Goal: Information Seeking & Learning: Learn about a topic

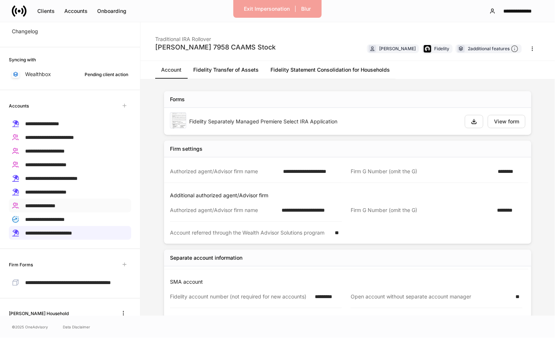
scroll to position [97, 0]
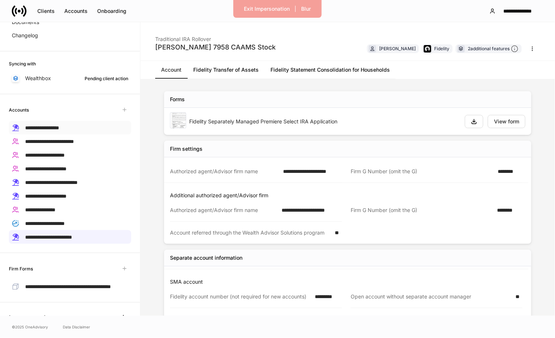
click at [68, 131] on div "**********" at bounding box center [70, 128] width 122 height 14
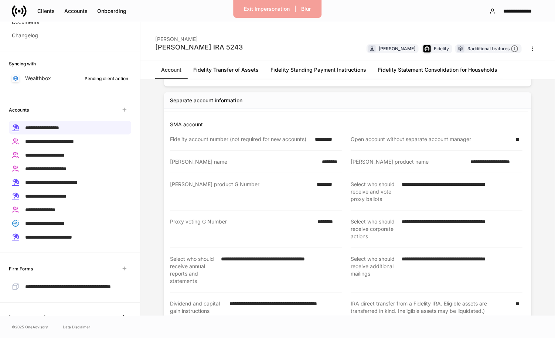
scroll to position [150, 0]
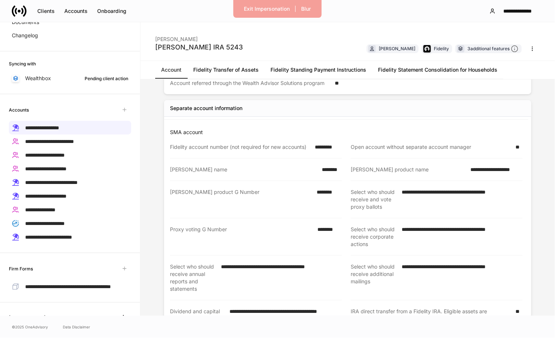
click at [329, 143] on div "*********" at bounding box center [326, 146] width 31 height 7
copy div "*********"
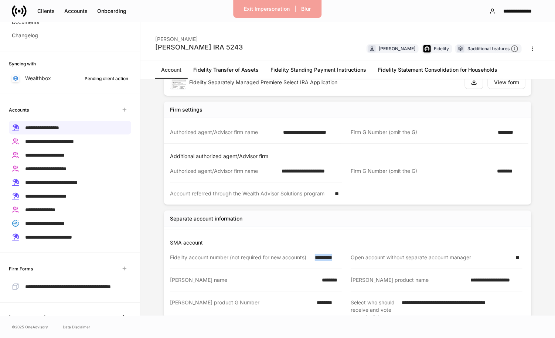
scroll to position [0, 0]
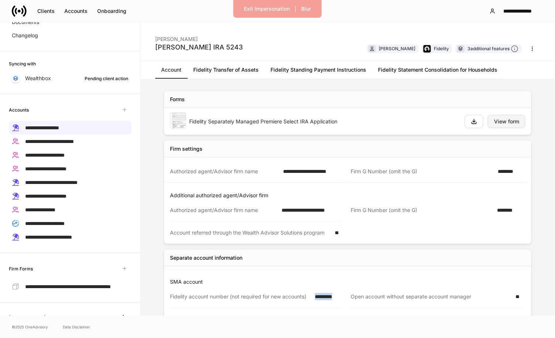
click at [508, 122] on div "View form" at bounding box center [506, 121] width 25 height 5
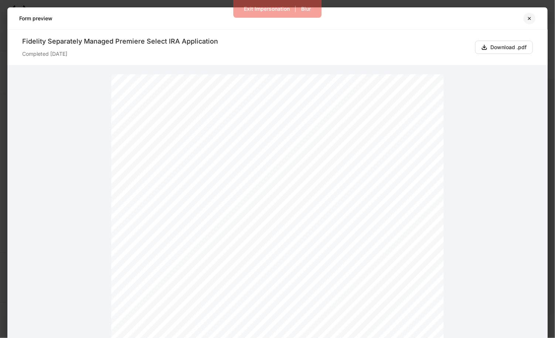
click at [529, 18] on icon "button" at bounding box center [530, 19] width 6 height 6
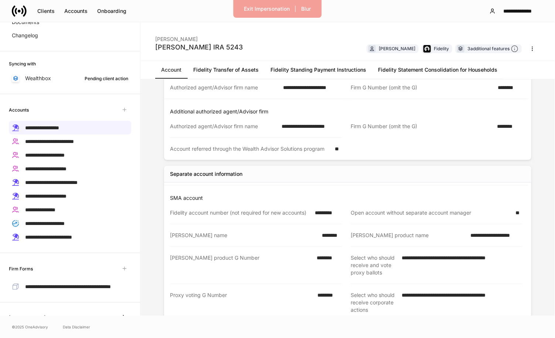
scroll to position [89, 0]
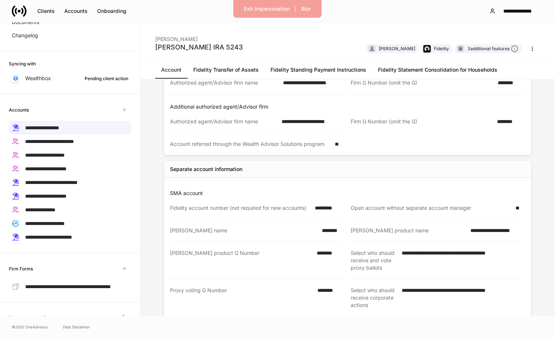
click at [364, 194] on p "SMA account" at bounding box center [349, 193] width 359 height 7
drag, startPoint x: 334, startPoint y: 206, endPoint x: 348, endPoint y: 206, distance: 13.3
click at [334, 206] on div "*********" at bounding box center [326, 207] width 31 height 7
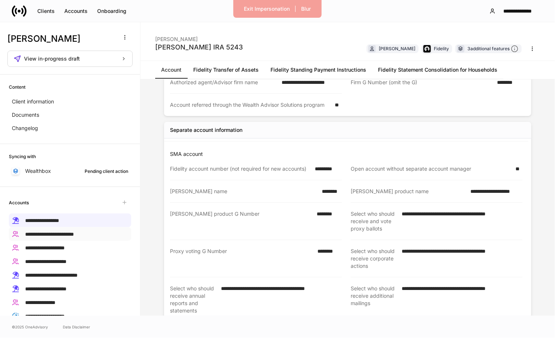
scroll to position [0, 0]
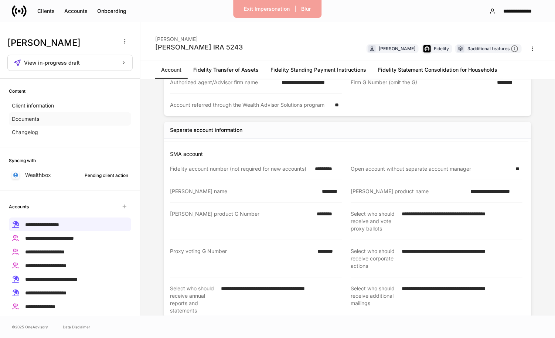
click at [53, 120] on div "Documents" at bounding box center [70, 118] width 122 height 13
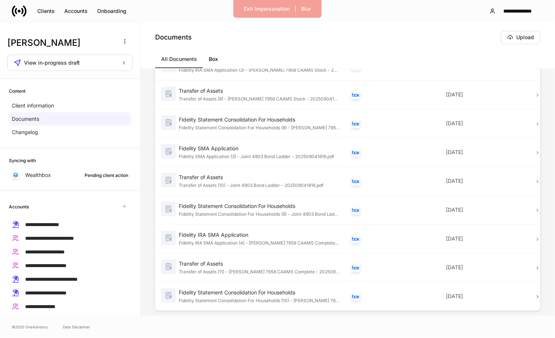
scroll to position [579, 0]
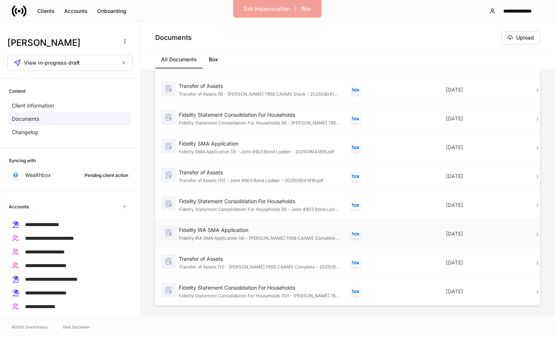
click at [266, 234] on div "Fidelity IRA SMA Application (4) - Paul IRA 7658 CAAMS Complete - 202509041816.…" at bounding box center [259, 237] width 161 height 7
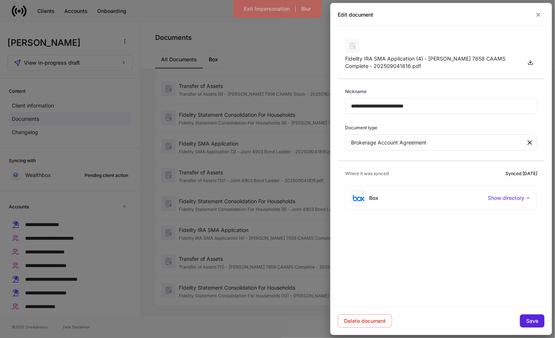
click at [115, 183] on div at bounding box center [277, 169] width 555 height 338
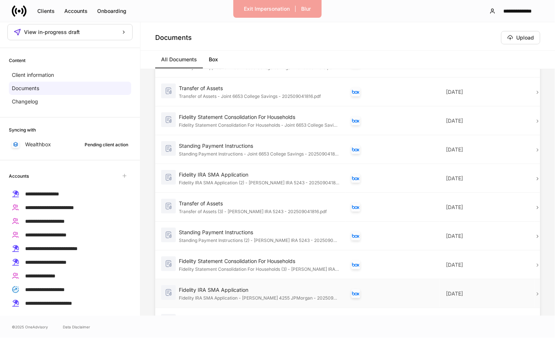
scroll to position [80, 0]
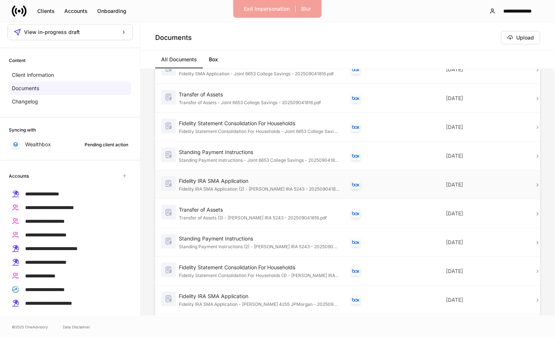
click at [300, 179] on div "Fidelity IRA SMA Application" at bounding box center [259, 180] width 161 height 7
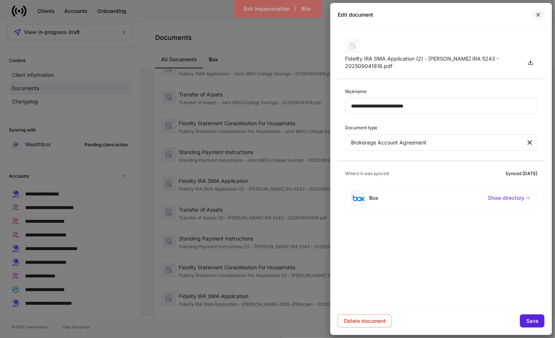
click at [540, 9] on button "button" at bounding box center [538, 15] width 13 height 12
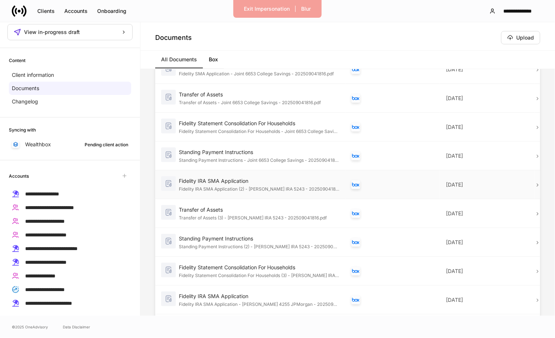
click at [534, 184] on td "Today" at bounding box center [487, 184] width 95 height 29
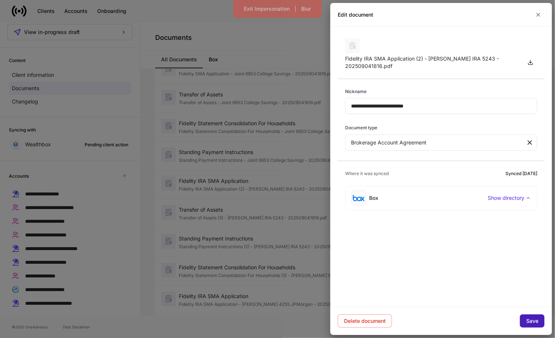
click at [531, 321] on div "Save" at bounding box center [532, 321] width 12 height 5
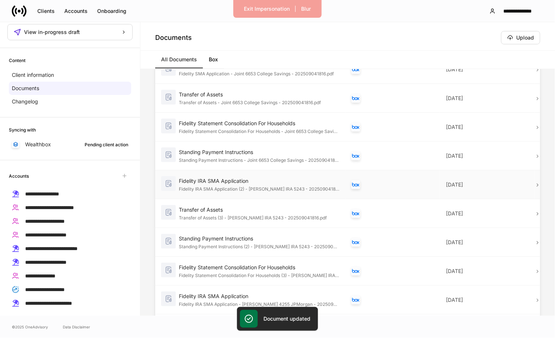
click at [536, 183] on icon at bounding box center [537, 185] width 5 height 5
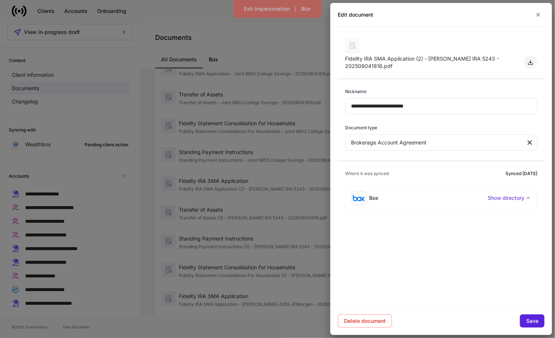
click at [531, 67] on button "button" at bounding box center [530, 62] width 13 height 13
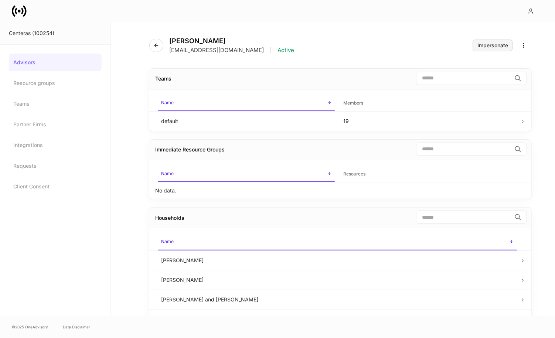
click at [502, 44] on div "Impersonate" at bounding box center [493, 45] width 31 height 5
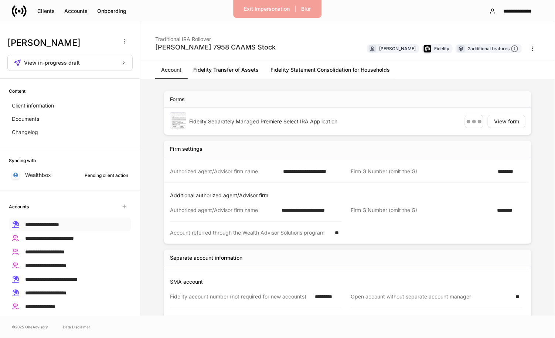
click at [59, 222] on span "**********" at bounding box center [42, 224] width 34 height 5
click at [228, 72] on link "Fidelity Transfer of Assets" at bounding box center [225, 70] width 77 height 18
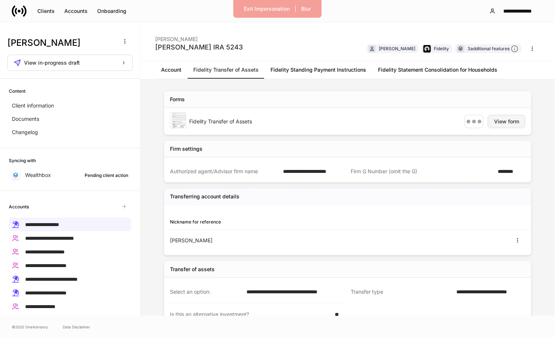
click at [508, 122] on div "View form" at bounding box center [506, 121] width 25 height 5
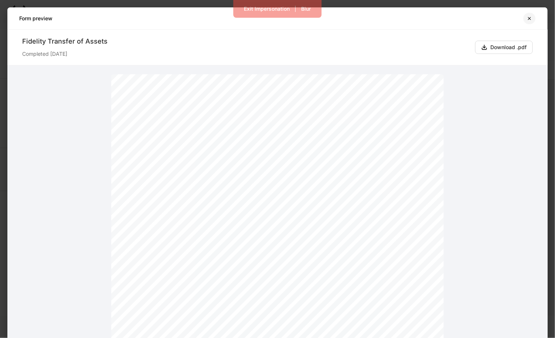
click at [528, 21] on button "button" at bounding box center [530, 19] width 13 height 12
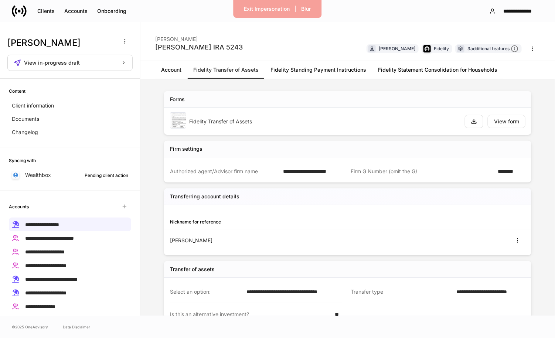
click at [306, 60] on div "[PERSON_NAME] IRA 5243 [PERSON_NAME] [PERSON_NAME] Fidelity 3 additional featur…" at bounding box center [347, 41] width 415 height 39
click at [306, 66] on link "Fidelity Standing Payment Instructions" at bounding box center [319, 70] width 108 height 18
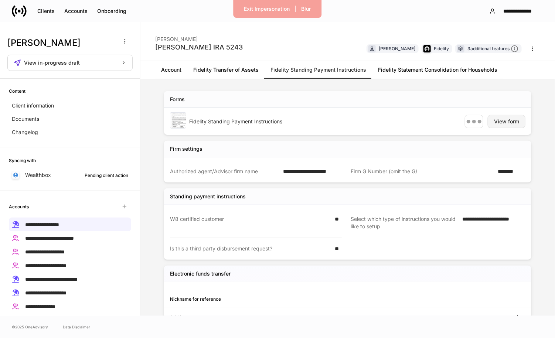
click at [497, 119] on div "View form" at bounding box center [506, 121] width 25 height 5
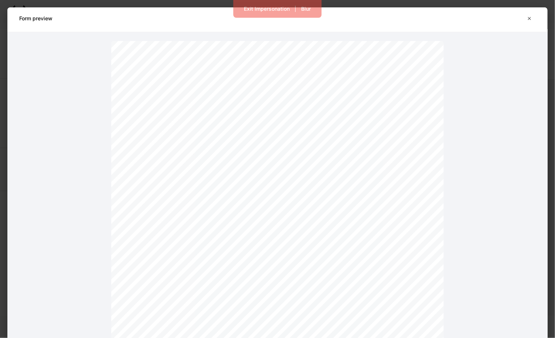
scroll to position [39, 0]
click at [531, 21] on icon "button" at bounding box center [530, 19] width 6 height 6
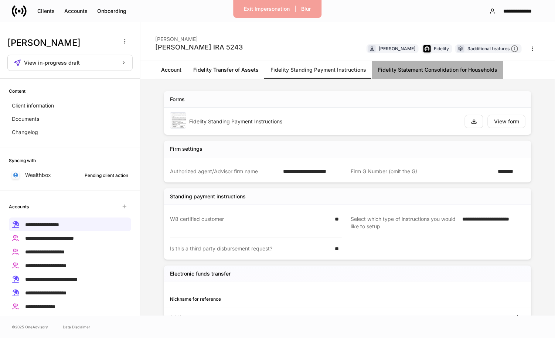
click at [403, 74] on link "Fidelity Statement Consolidation for Households" at bounding box center [437, 70] width 131 height 18
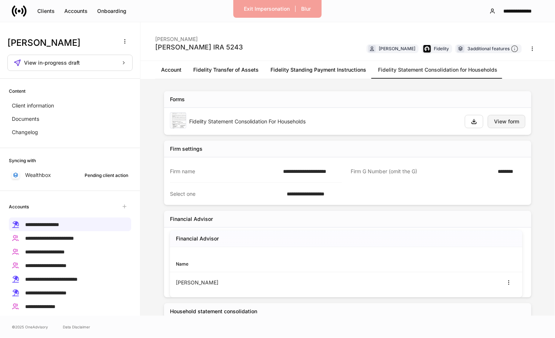
click at [502, 119] on div "View form" at bounding box center [506, 121] width 25 height 5
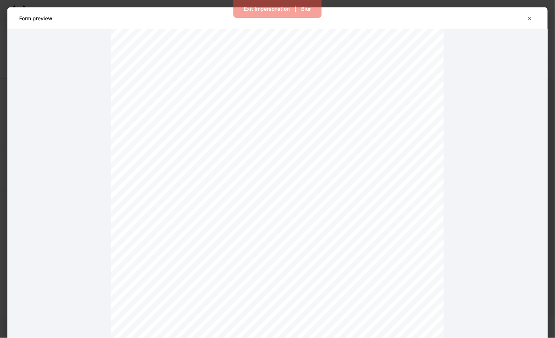
scroll to position [58, 0]
click at [531, 19] on icon "button" at bounding box center [530, 18] width 3 height 3
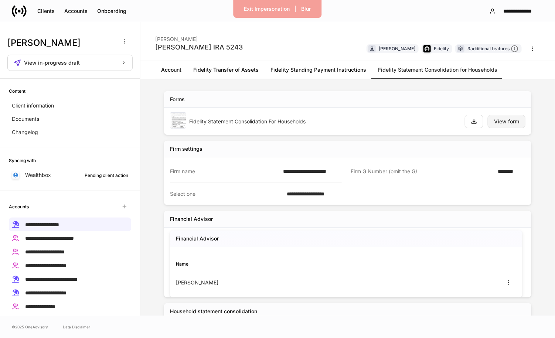
click at [500, 126] on button "View form" at bounding box center [507, 121] width 38 height 13
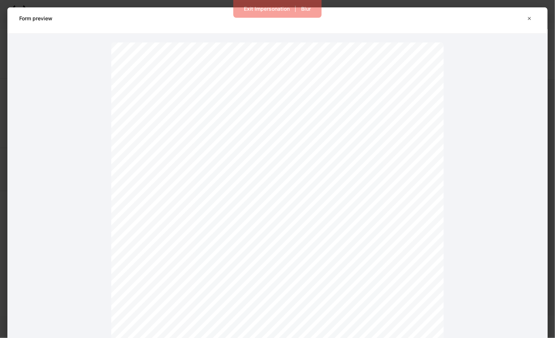
scroll to position [39, 0]
click at [533, 20] on button "button" at bounding box center [530, 19] width 13 height 12
